Goal: Navigation & Orientation: Find specific page/section

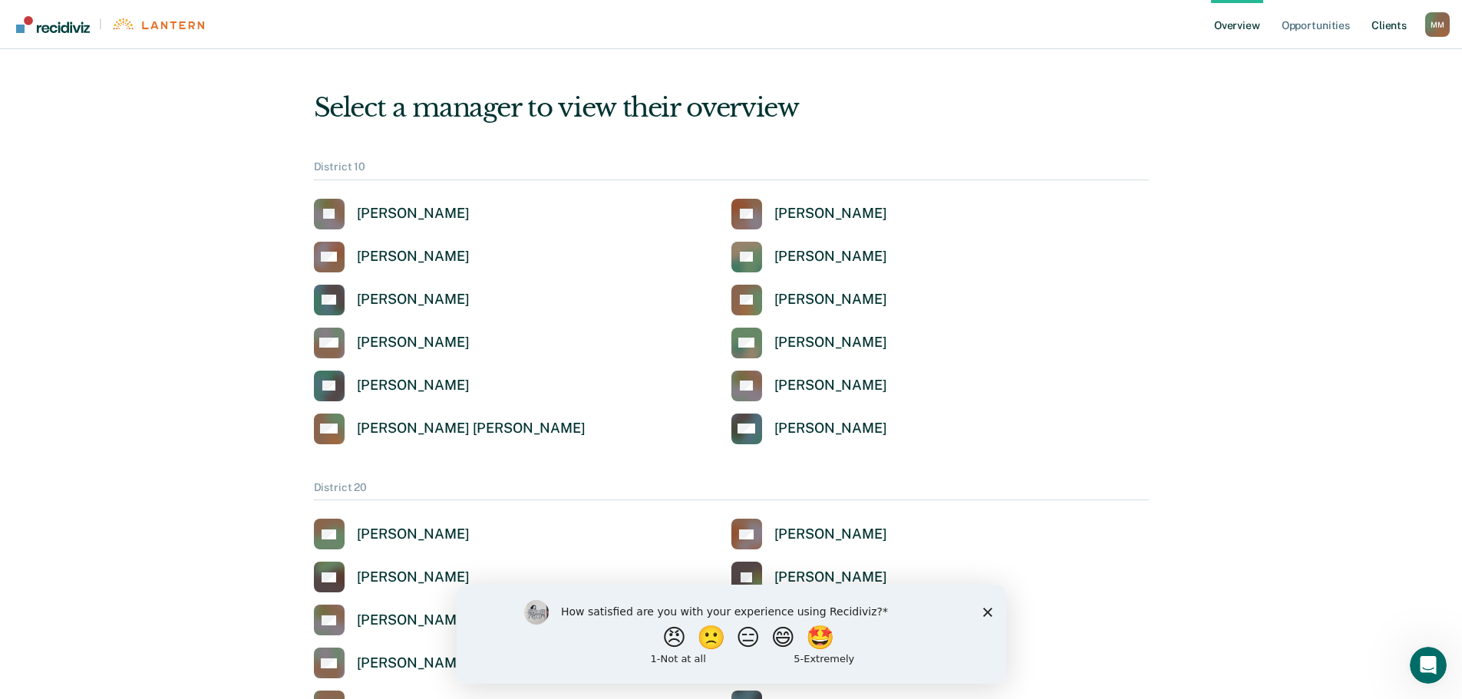
click at [1388, 28] on link "Client s" at bounding box center [1389, 24] width 41 height 49
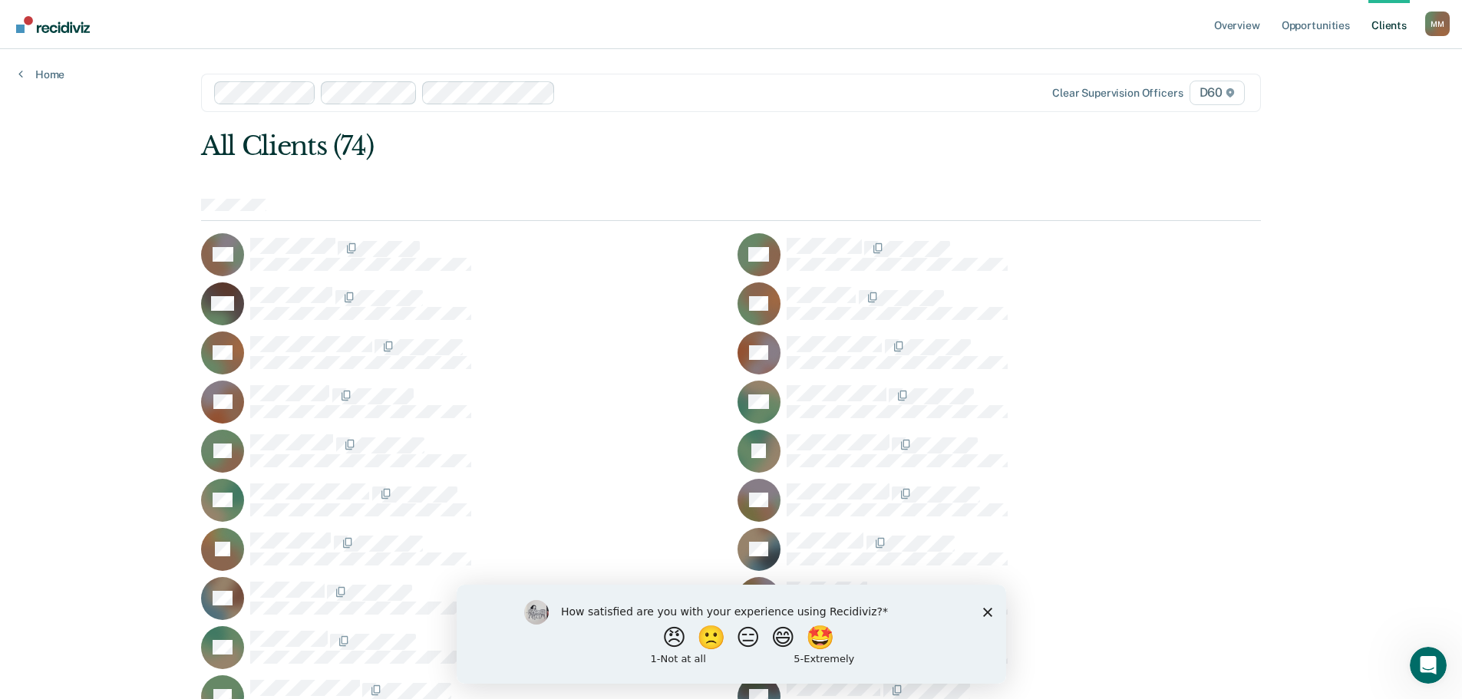
click at [993, 610] on div "How satisfied are you with your experience using Recidiviz? 😠 🙁 😑 😄 🤩 1 - Not a…" at bounding box center [731, 633] width 550 height 99
click at [997, 622] on div "How satisfied are you with your experience using Recidiviz? 😠 🙁 😑 😄 🤩 1 - Not a…" at bounding box center [731, 633] width 550 height 99
click at [991, 621] on div "How satisfied are you with your experience using Recidiviz? 😠 🙁 😑 😄 🤩 1 - Not a…" at bounding box center [731, 633] width 550 height 99
click at [985, 597] on div "How satisfied are you with your experience using Recidiviz? 😠 🙁 😑 😄 🤩 1 - Not a…" at bounding box center [731, 633] width 550 height 99
click at [985, 615] on icon "Close survey" at bounding box center [987, 611] width 9 height 9
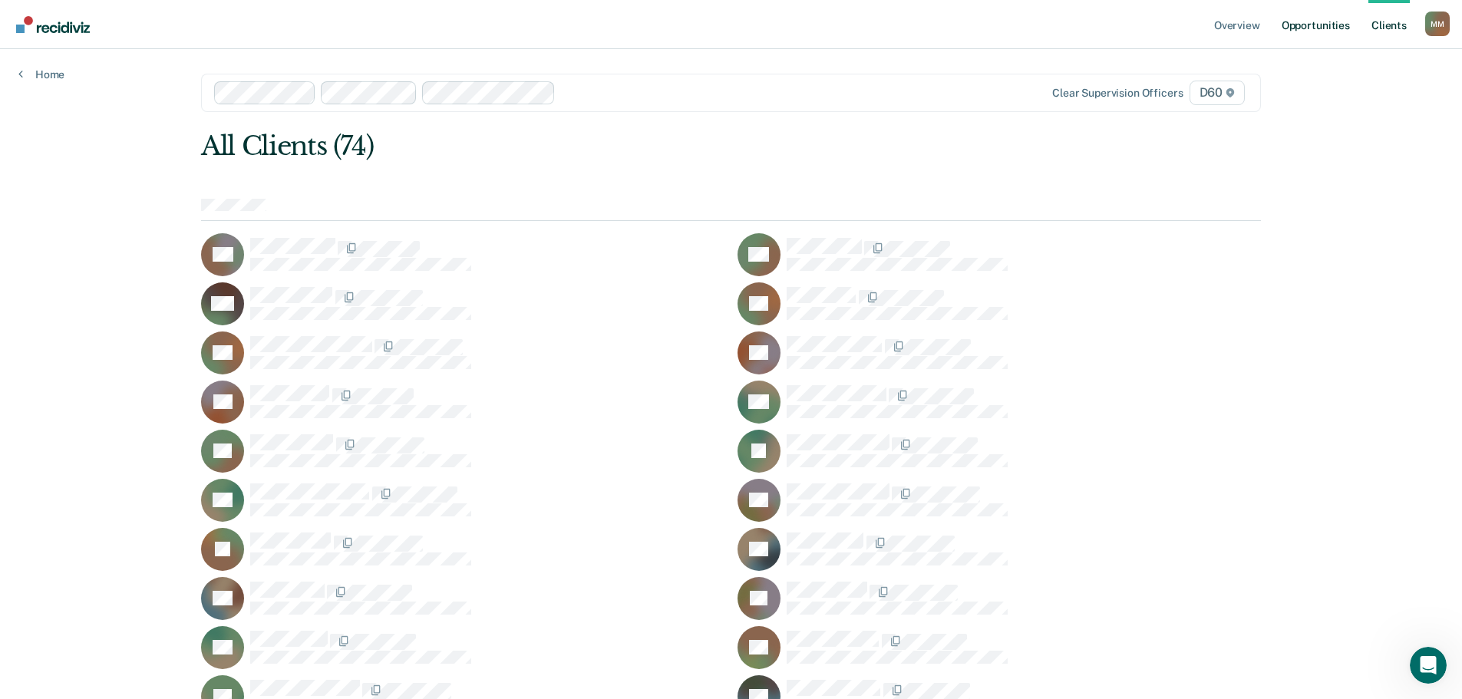
click at [1334, 33] on link "Opportunities" at bounding box center [1316, 24] width 74 height 49
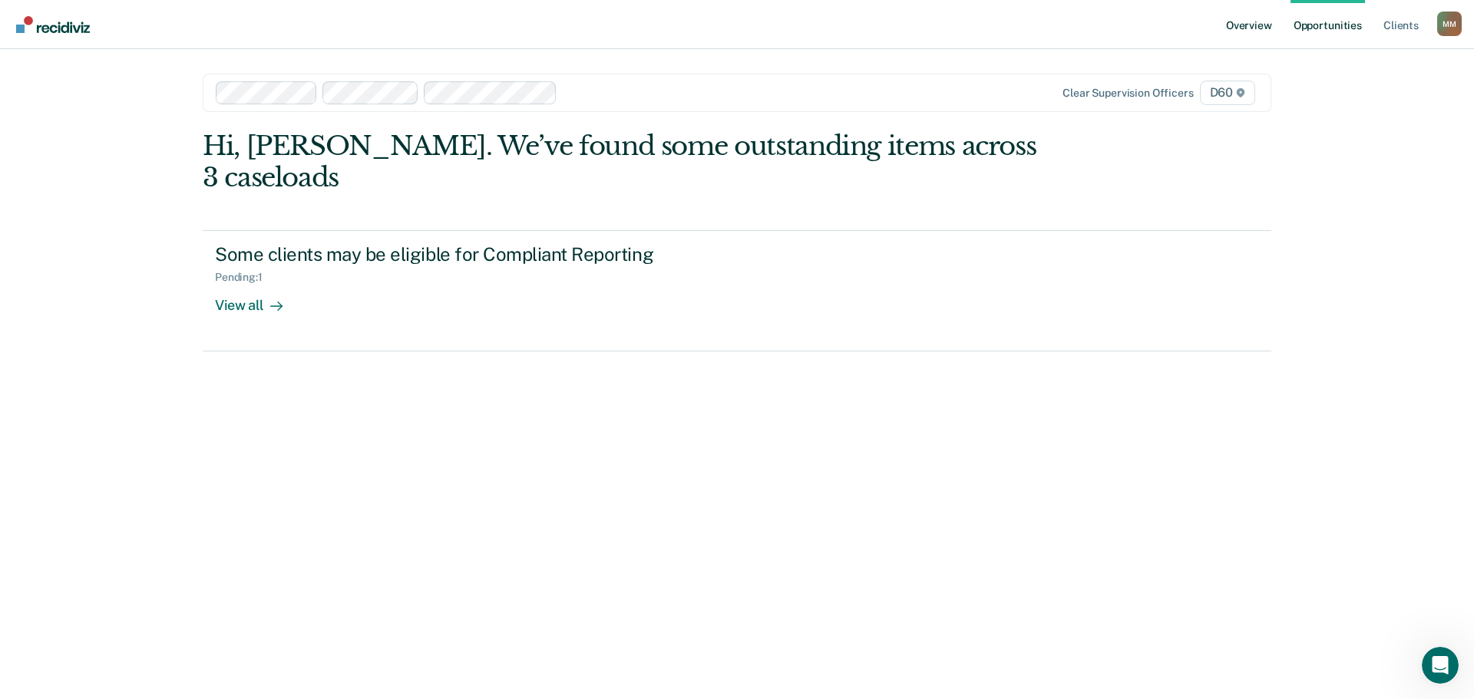
click at [1249, 29] on link "Overview" at bounding box center [1249, 24] width 52 height 49
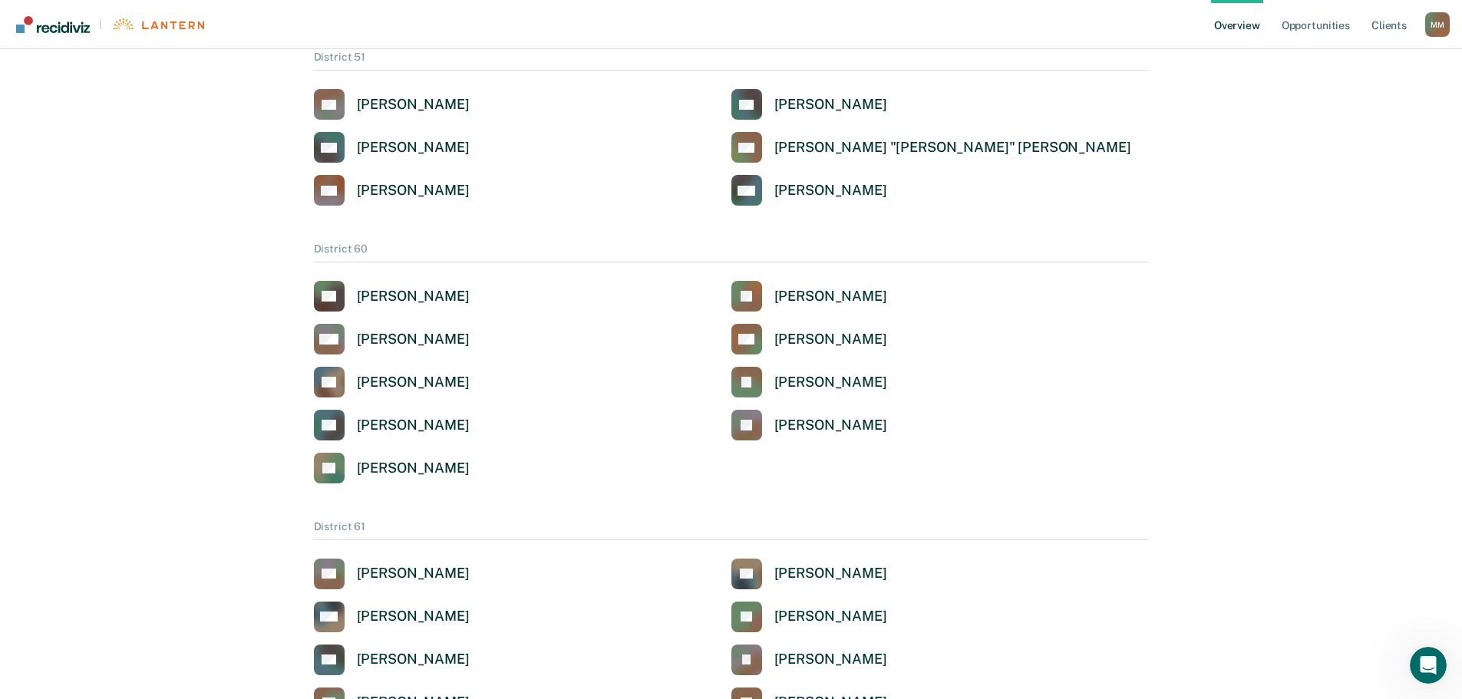
scroll to position [2226, 0]
